Goal: Complete application form

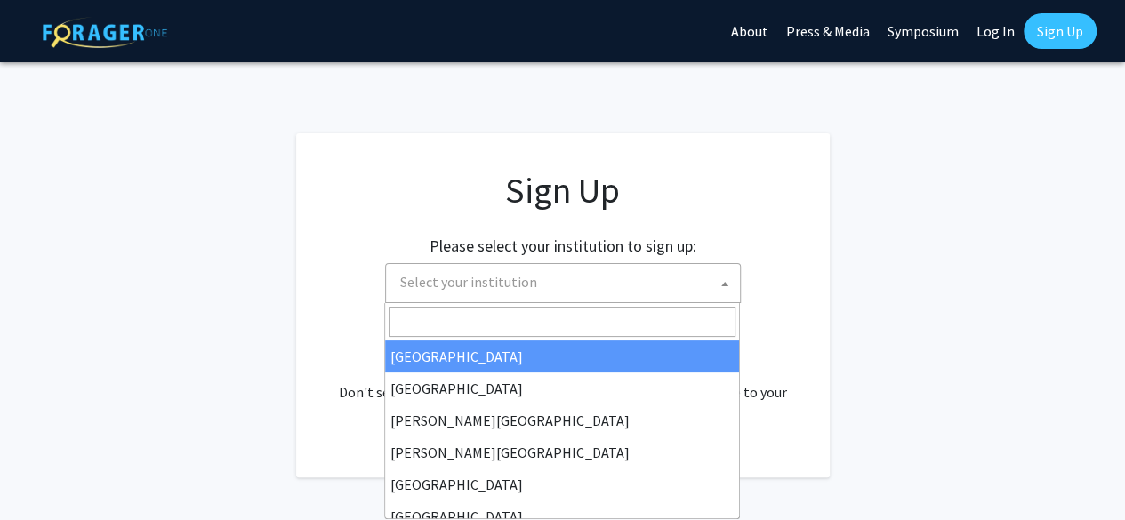
click at [727, 282] on b at bounding box center [724, 284] width 7 height 4
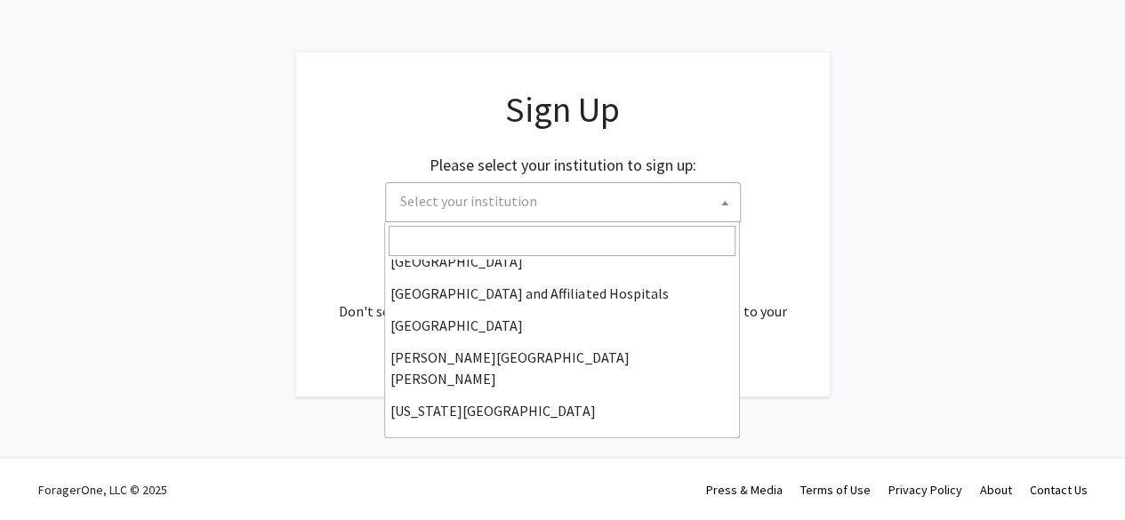
scroll to position [271, 0]
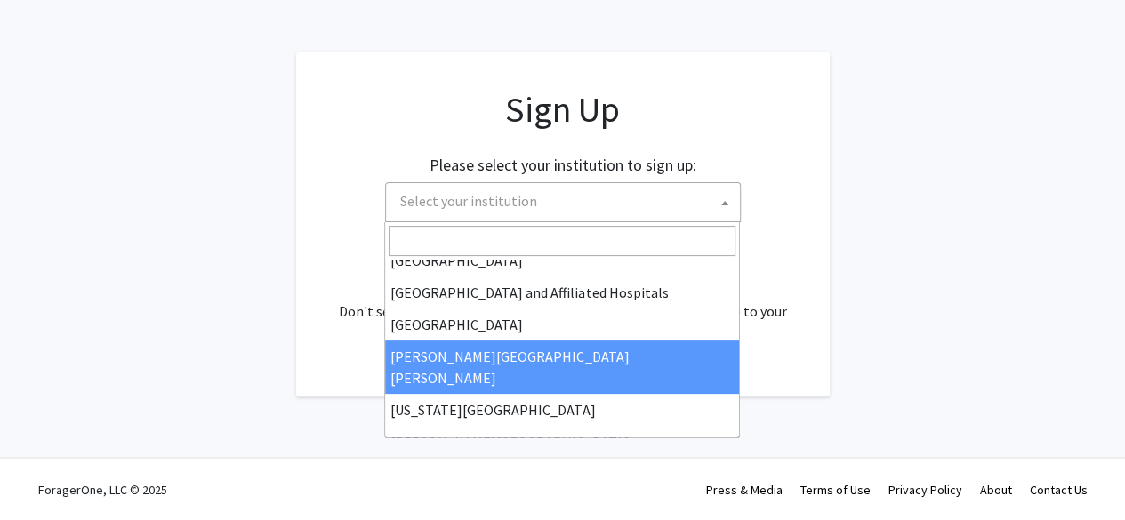
select select "1"
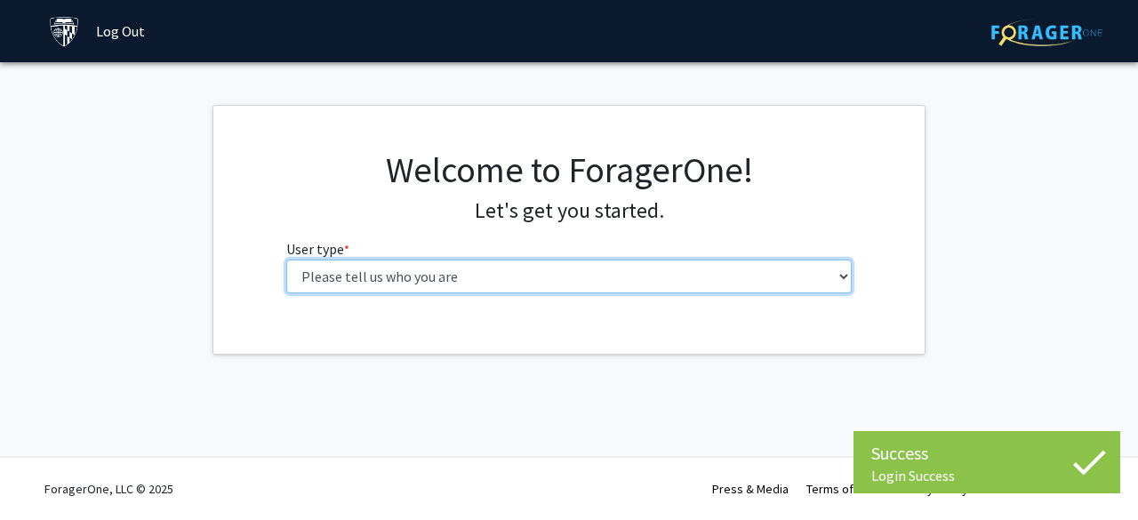
click at [841, 269] on select "Please tell us who you are Undergraduate Student Master's Student Doctoral Cand…" at bounding box center [569, 277] width 567 height 34
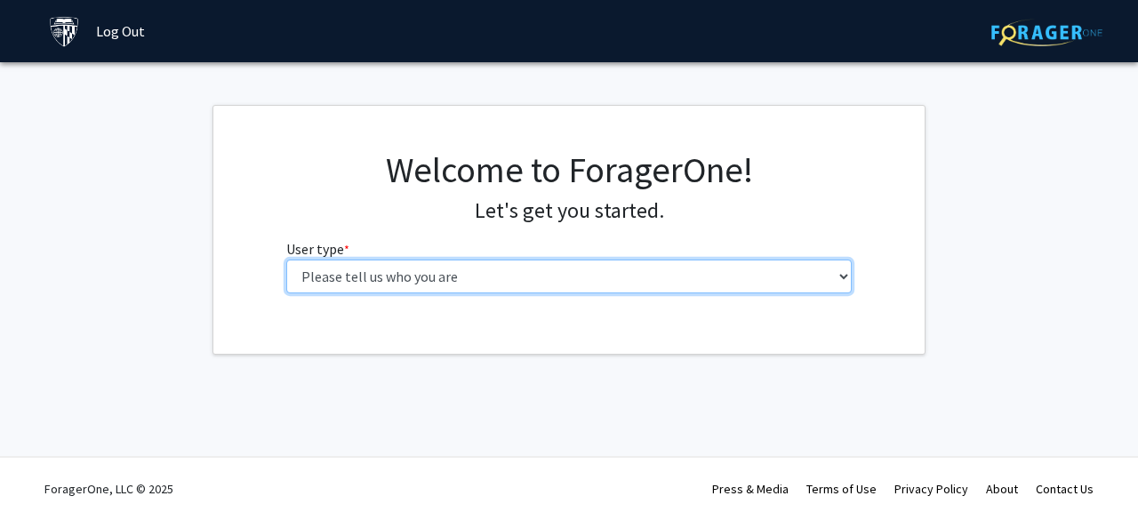
select select "2: masters"
click at [286, 260] on select "Please tell us who you are Undergraduate Student Master's Student Doctoral Cand…" at bounding box center [569, 277] width 567 height 34
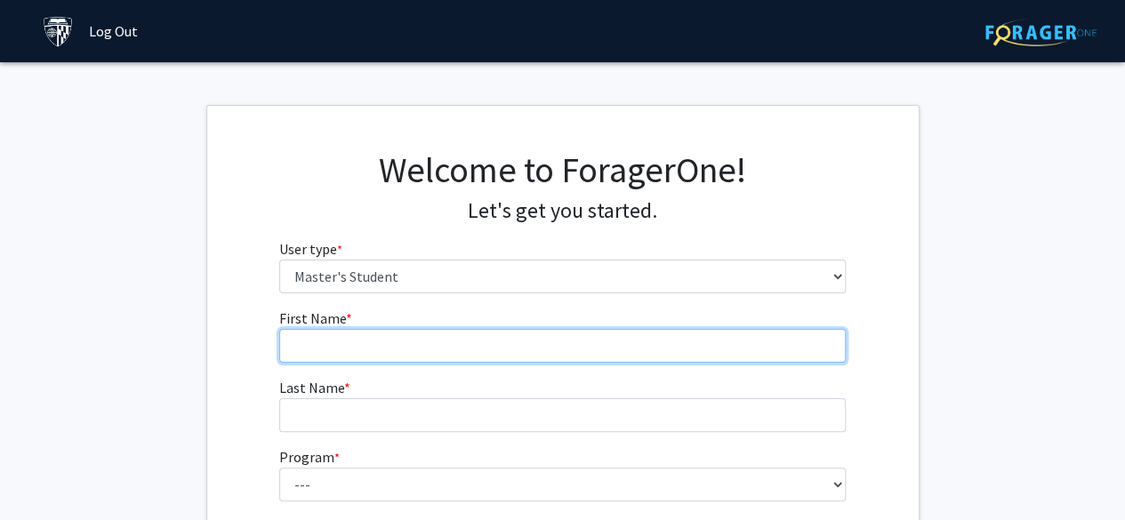
click at [552, 346] on input "First Name * required" at bounding box center [562, 346] width 567 height 34
type input "[PERSON_NAME]"
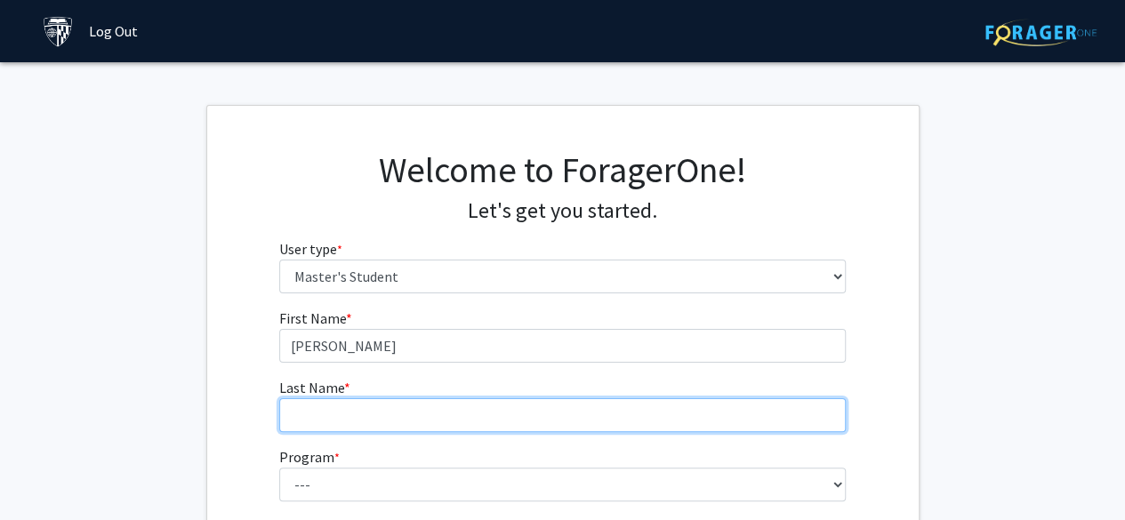
click at [423, 423] on input "Last Name * required" at bounding box center [562, 415] width 567 height 34
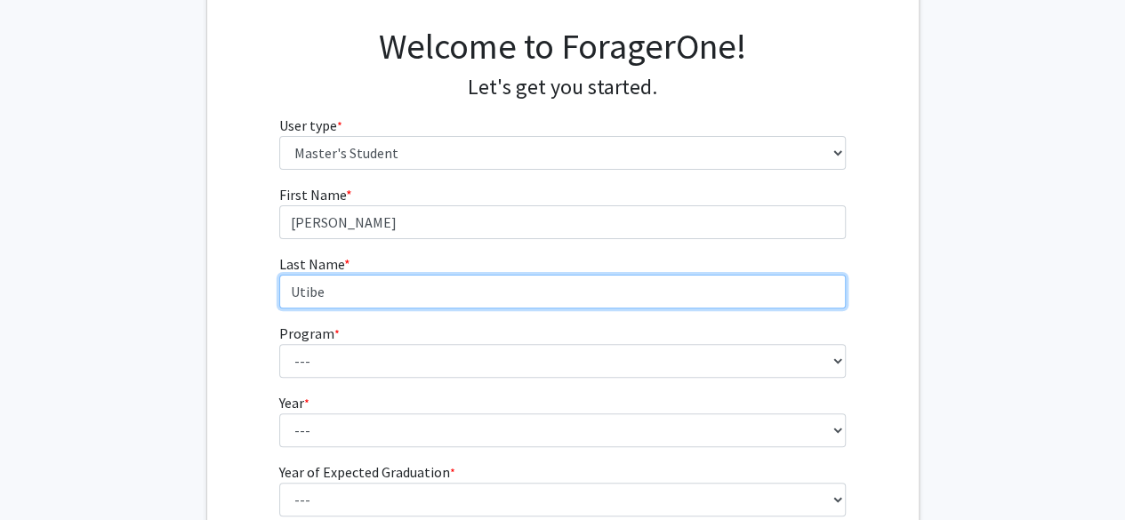
scroll to position [150, 0]
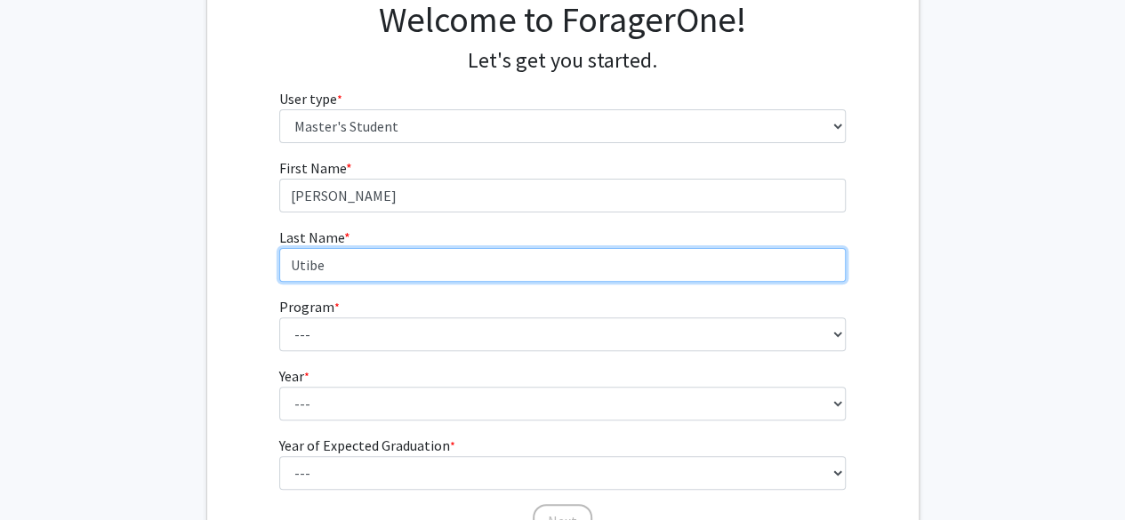
type input "Utibe"
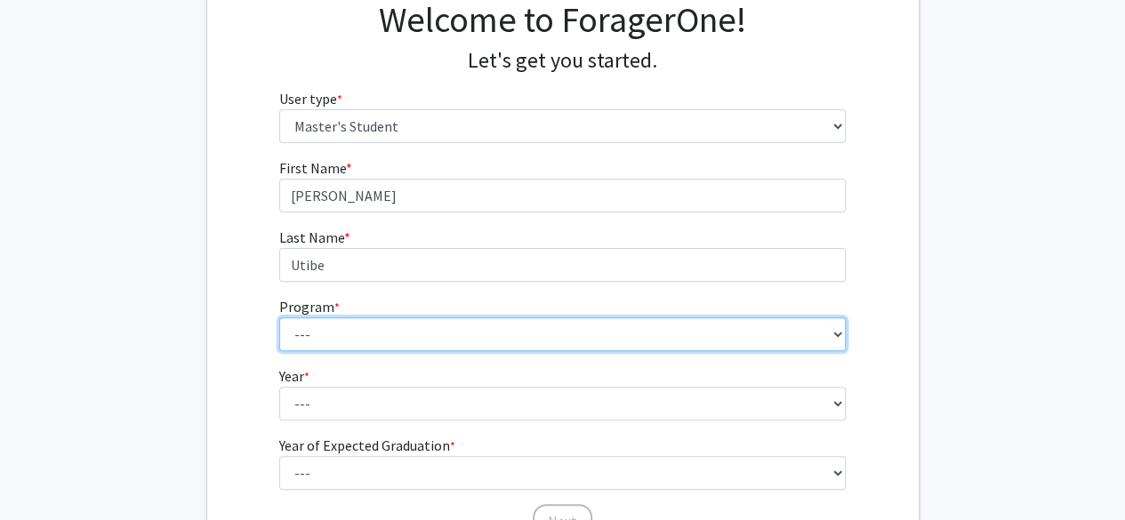
click at [832, 334] on select "--- Anatomy Education Applied and Computational Mathematics Applied Biomedical …" at bounding box center [562, 335] width 567 height 34
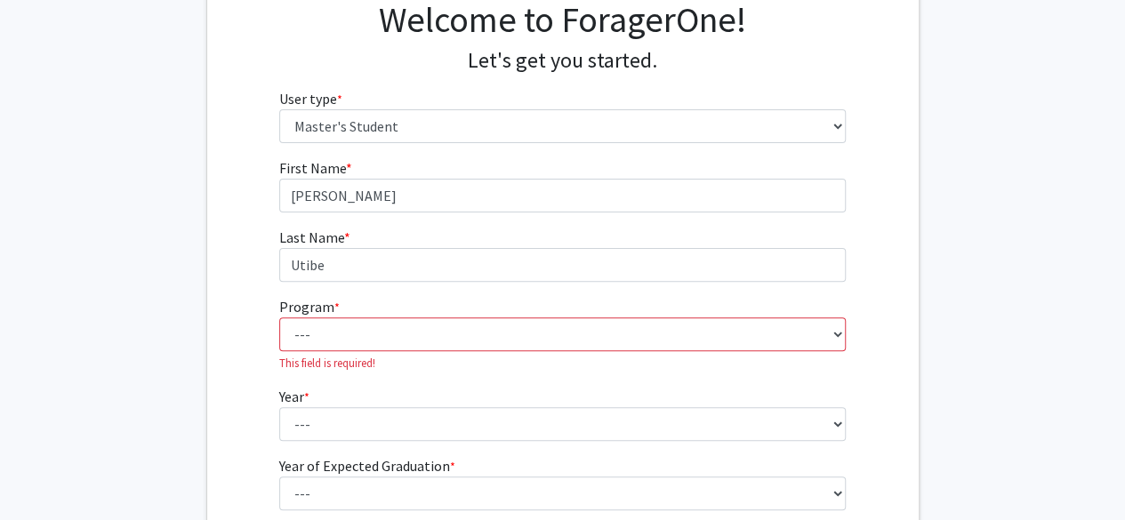
click at [986, 326] on fg-get-started "Welcome to ForagerOne! Let's get you started. User type * required Please tell …" at bounding box center [562, 281] width 1125 height 653
click at [836, 334] on select "--- Anatomy Education Applied and Computational Mathematics Applied Biomedical …" at bounding box center [562, 335] width 567 height 34
select select "98: 83"
click at [279, 318] on select "--- Anatomy Education Applied and Computational Mathematics Applied Biomedical …" at bounding box center [562, 335] width 567 height 34
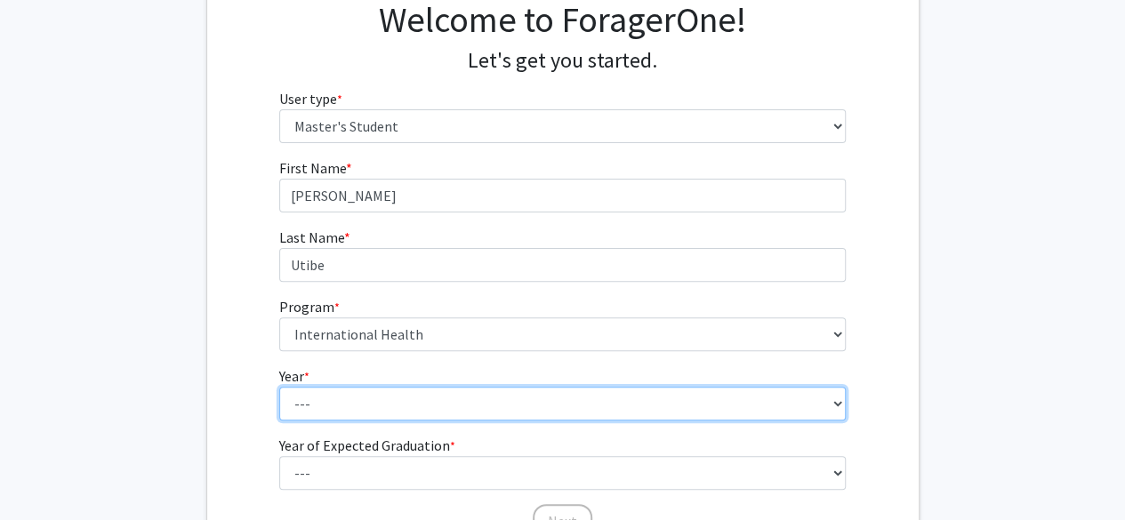
click at [349, 398] on select "--- First Year Second Year" at bounding box center [562, 404] width 567 height 34
select select "1: first_year"
click at [279, 387] on select "--- First Year Second Year" at bounding box center [562, 404] width 567 height 34
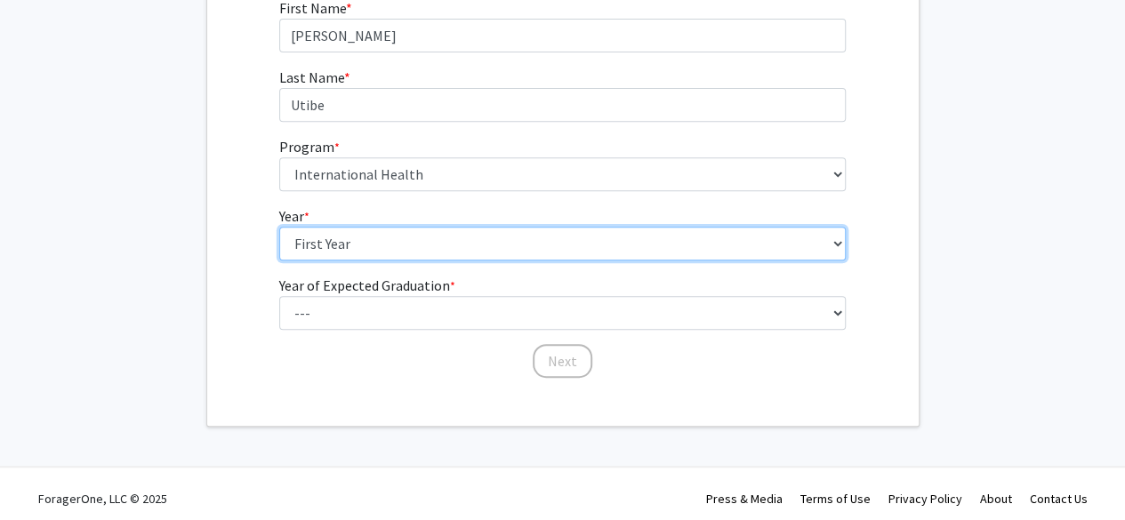
scroll to position [318, 0]
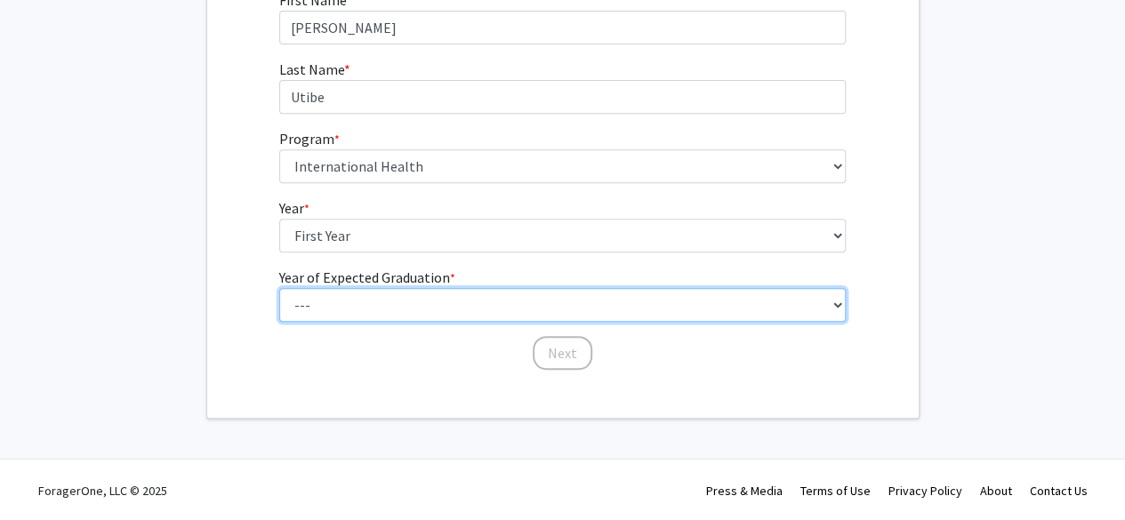
click at [836, 304] on select "--- 2025 2026 2027 2028 2029 2030 2031 2032 2033 2034" at bounding box center [562, 305] width 567 height 34
select select "2: 2026"
click at [279, 288] on select "--- 2025 2026 2027 2028 2029 2030 2031 2032 2033 2034" at bounding box center [562, 305] width 567 height 34
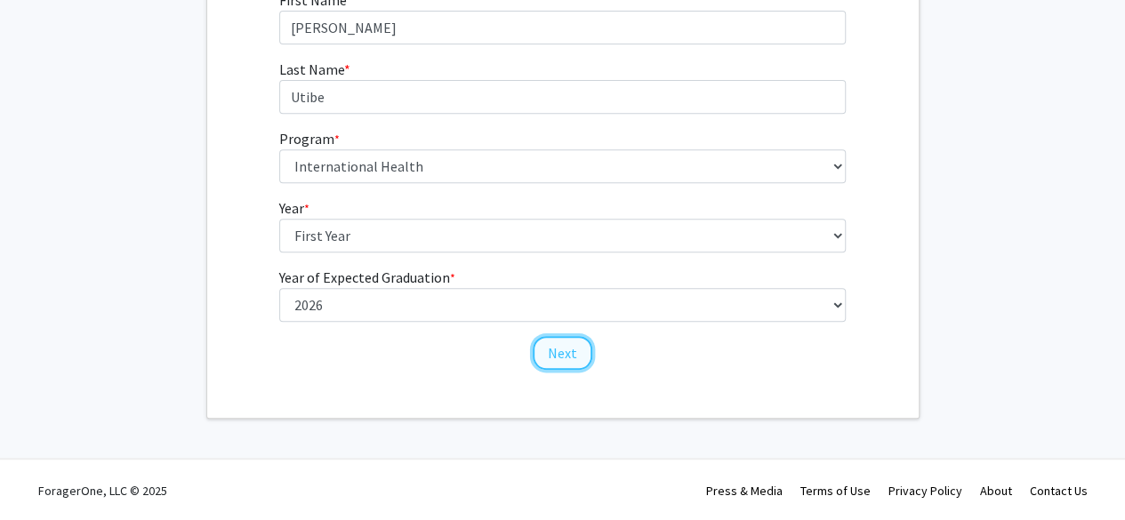
click at [570, 353] on button "Next" at bounding box center [563, 353] width 60 height 34
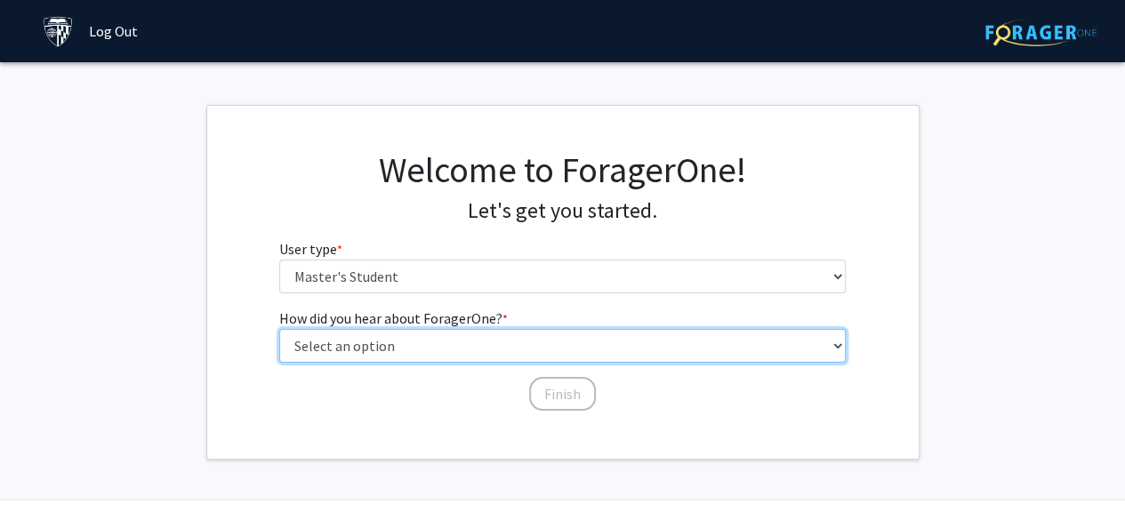
click at [836, 341] on select "Select an option Peer/student recommendation Faculty/staff recommendation Unive…" at bounding box center [562, 346] width 567 height 34
select select "3: university_website"
click at [279, 329] on select "Select an option Peer/student recommendation Faculty/staff recommendation Unive…" at bounding box center [562, 346] width 567 height 34
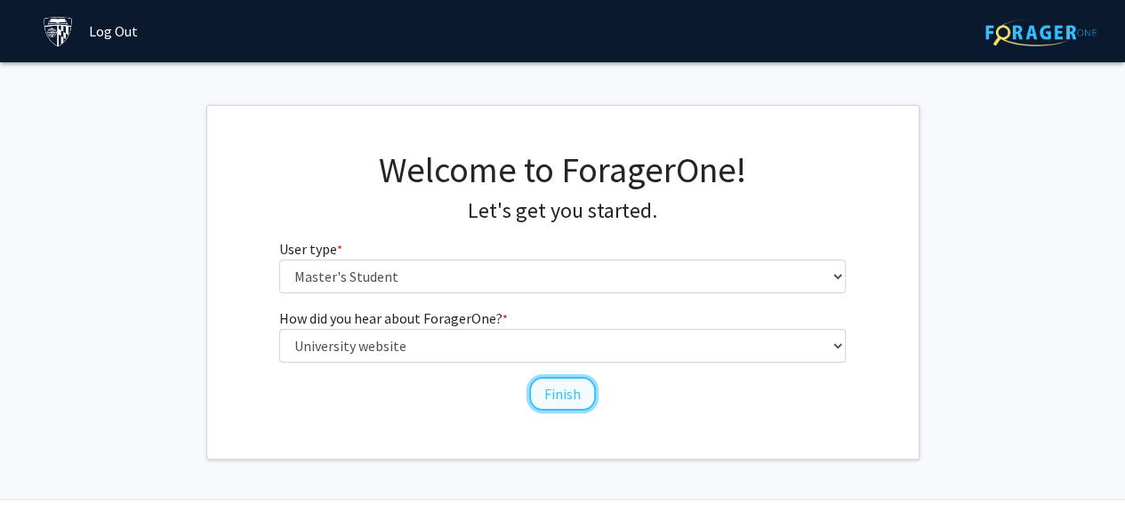
click at [570, 392] on button "Finish" at bounding box center [562, 394] width 67 height 34
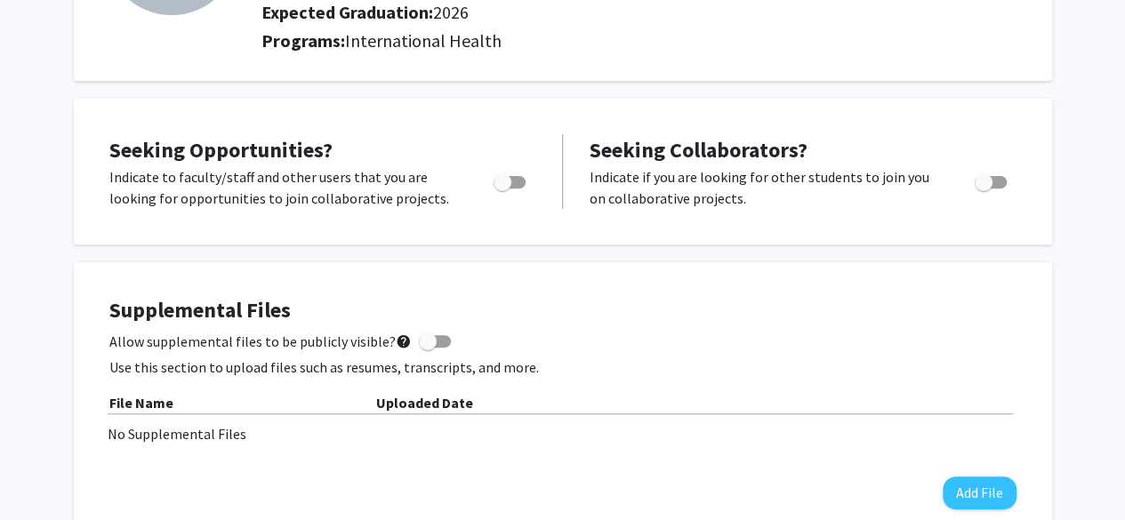
scroll to position [237, 0]
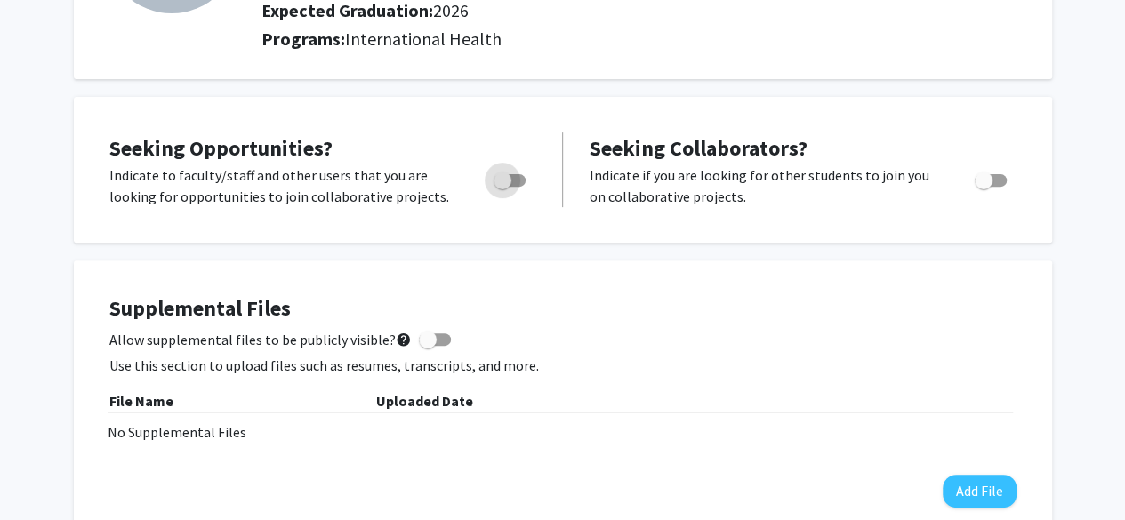
click at [505, 173] on span "Toggle" at bounding box center [503, 181] width 18 height 18
click at [503, 187] on input "Are you actively seeking opportunities?" at bounding box center [502, 187] width 1 height 1
checkbox input "true"
click at [989, 181] on span "Toggle" at bounding box center [984, 181] width 18 height 18
click at [984, 187] on input "Would you like to receive other student requests to work with you?" at bounding box center [983, 187] width 1 height 1
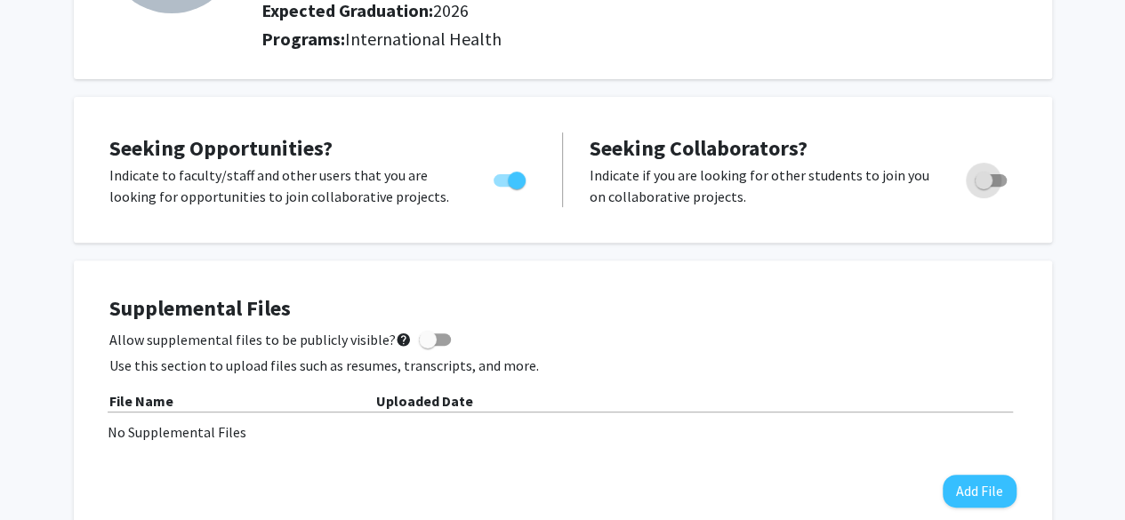
checkbox input "true"
